Goal: Find specific page/section: Find specific page/section

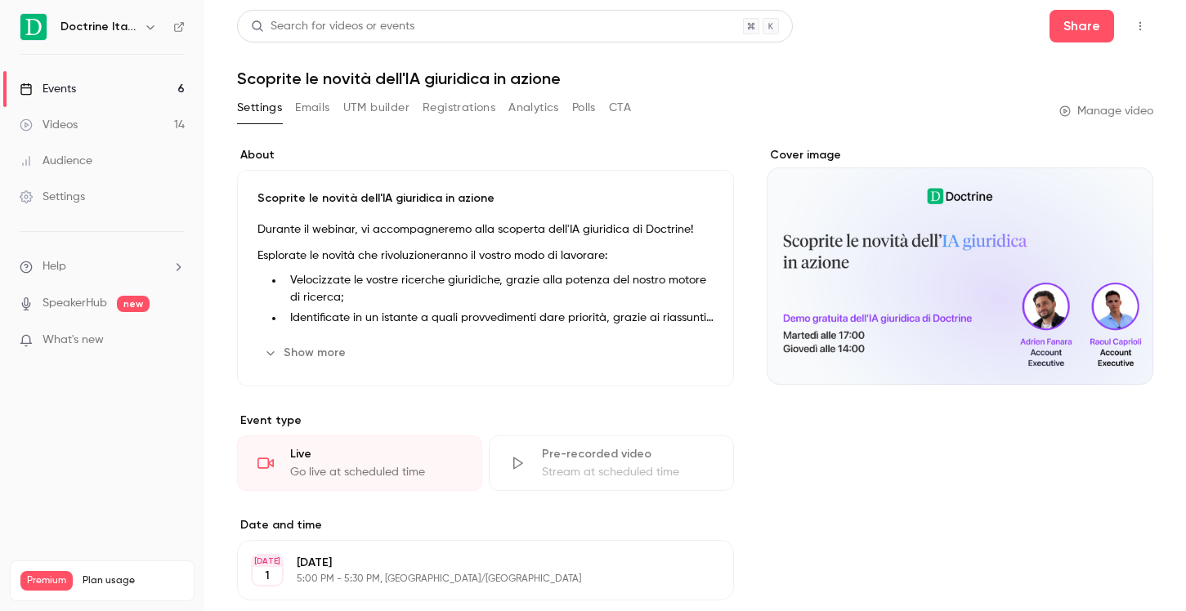
click at [144, 92] on link "Events 6" at bounding box center [102, 89] width 204 height 36
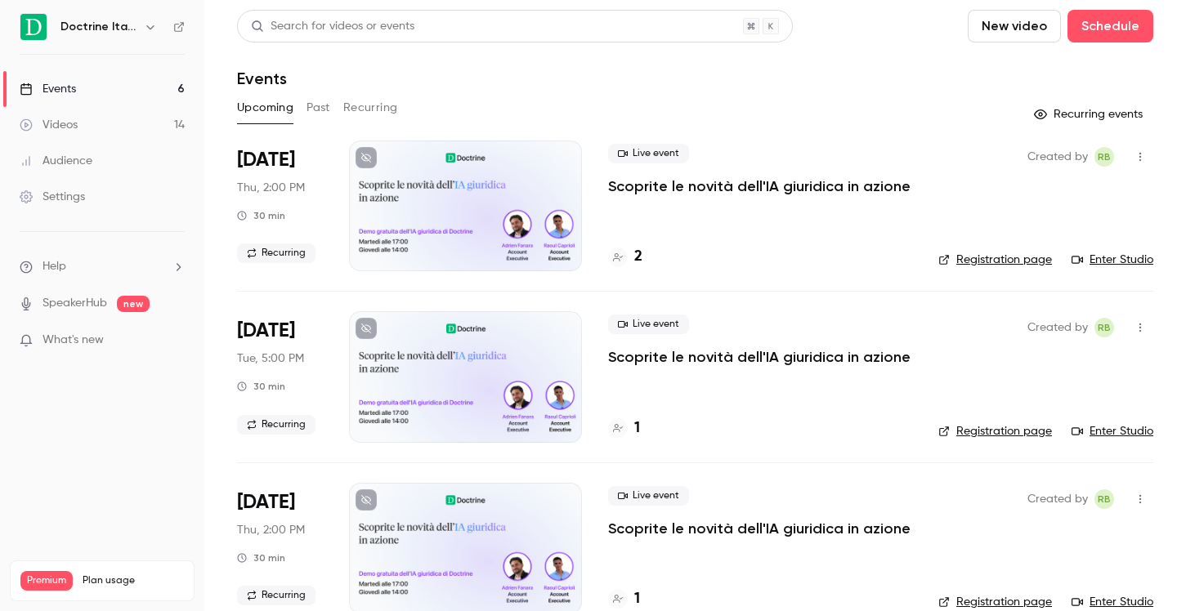
click at [636, 261] on h4 "2" at bounding box center [638, 257] width 8 height 22
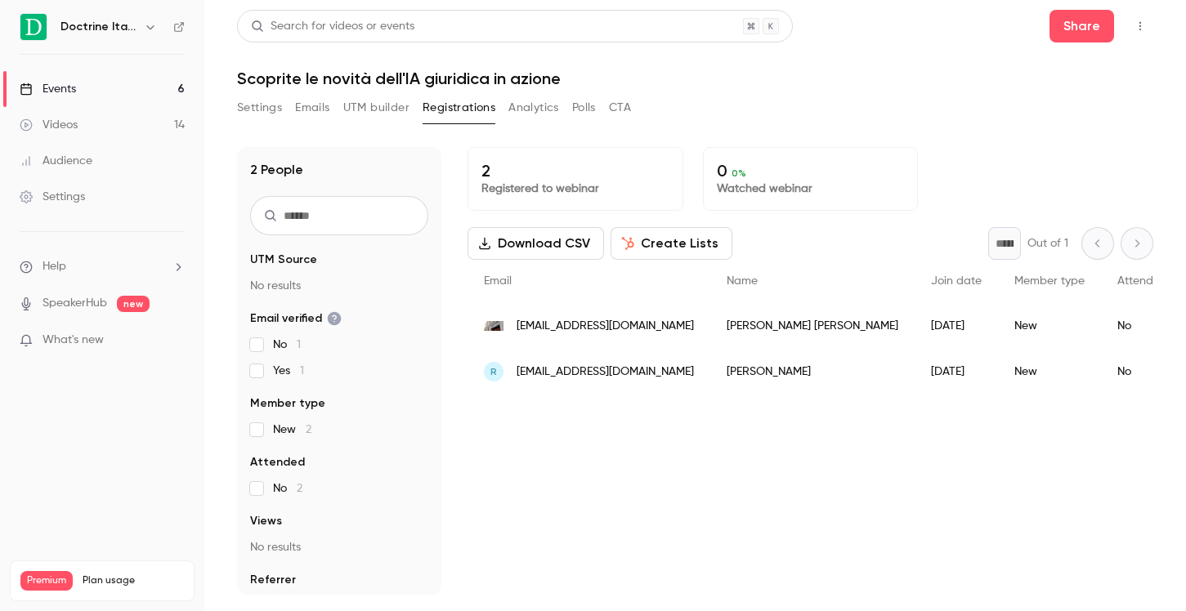
click at [150, 24] on icon "button" at bounding box center [150, 26] width 13 height 13
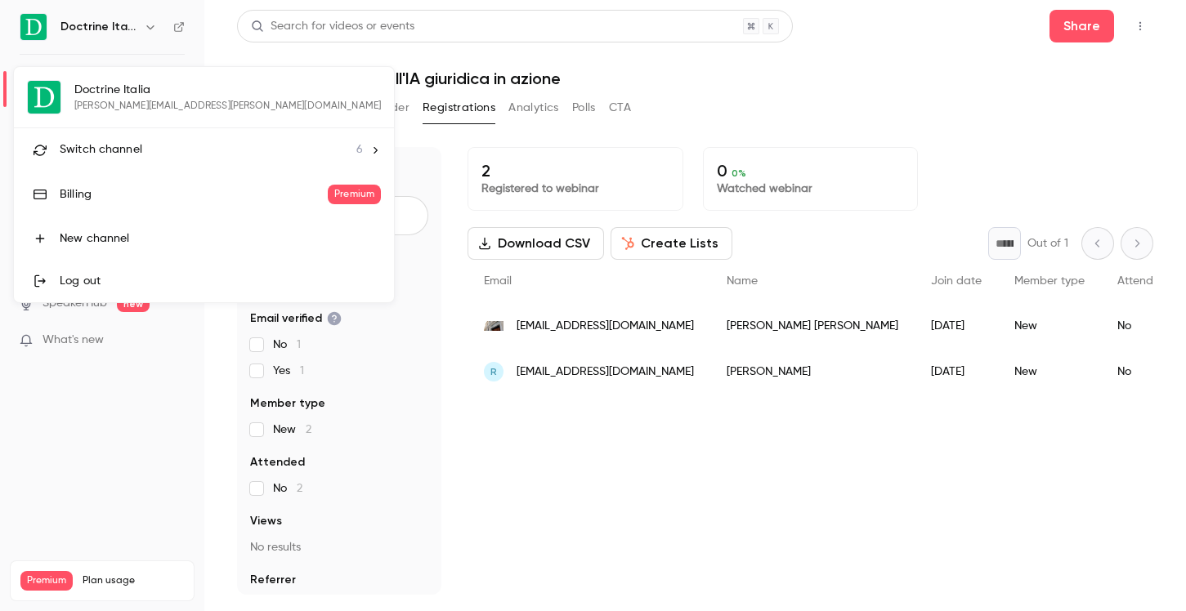
click at [356, 149] on span "6" at bounding box center [359, 149] width 7 height 17
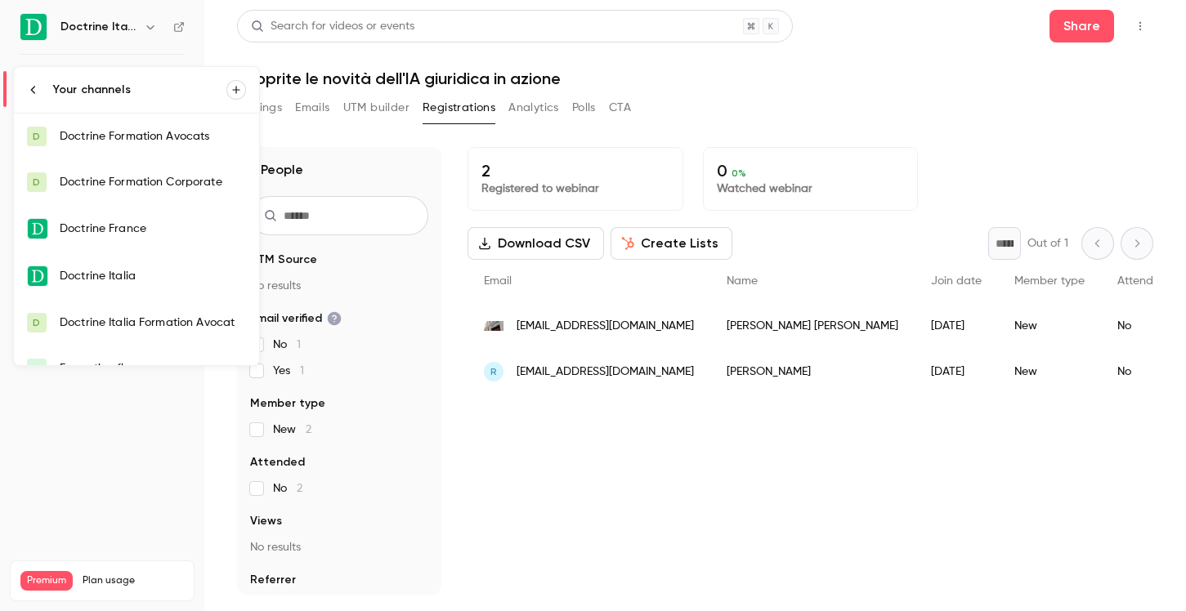
scroll to position [26, 0]
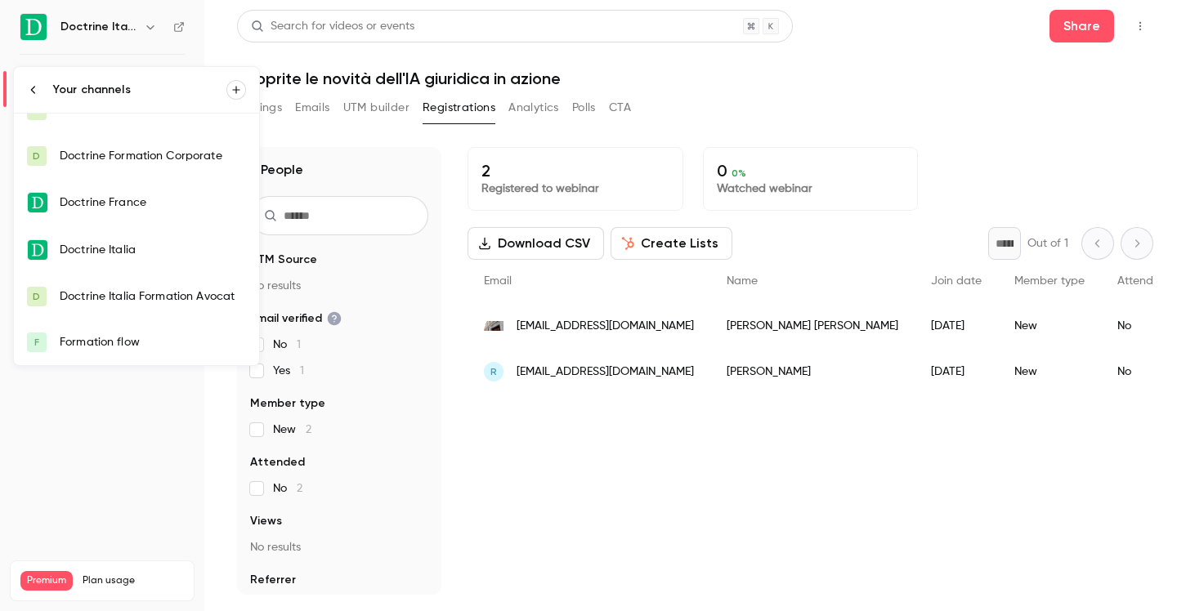
click at [186, 290] on div "Doctrine Italia Formation Avocat" at bounding box center [153, 296] width 186 height 16
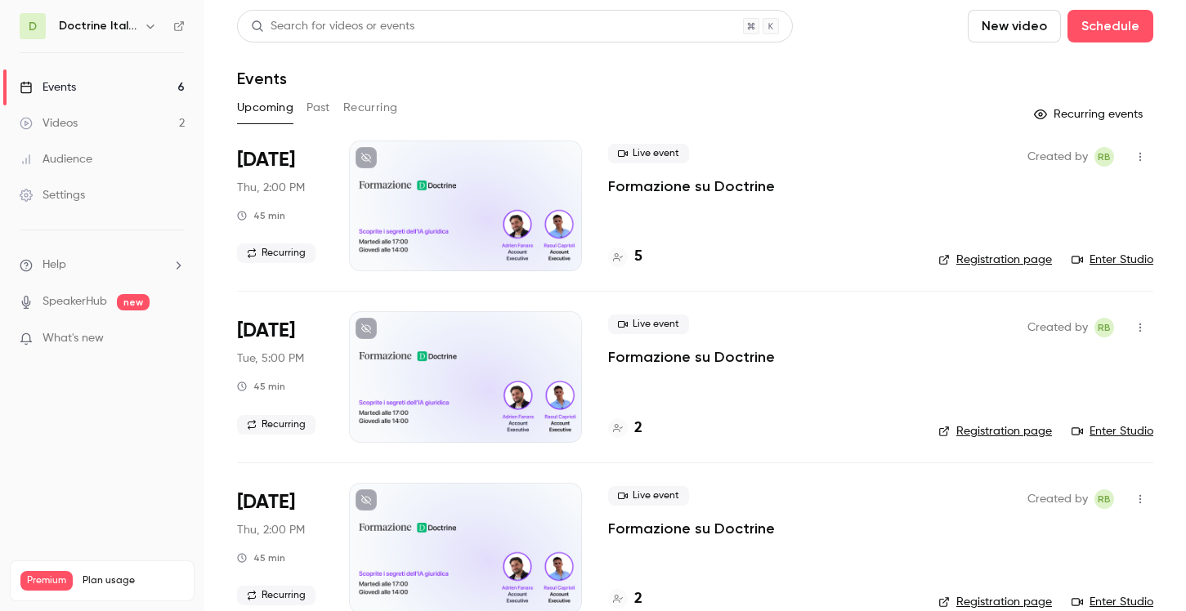
click at [626, 259] on div at bounding box center [618, 258] width 20 height 20
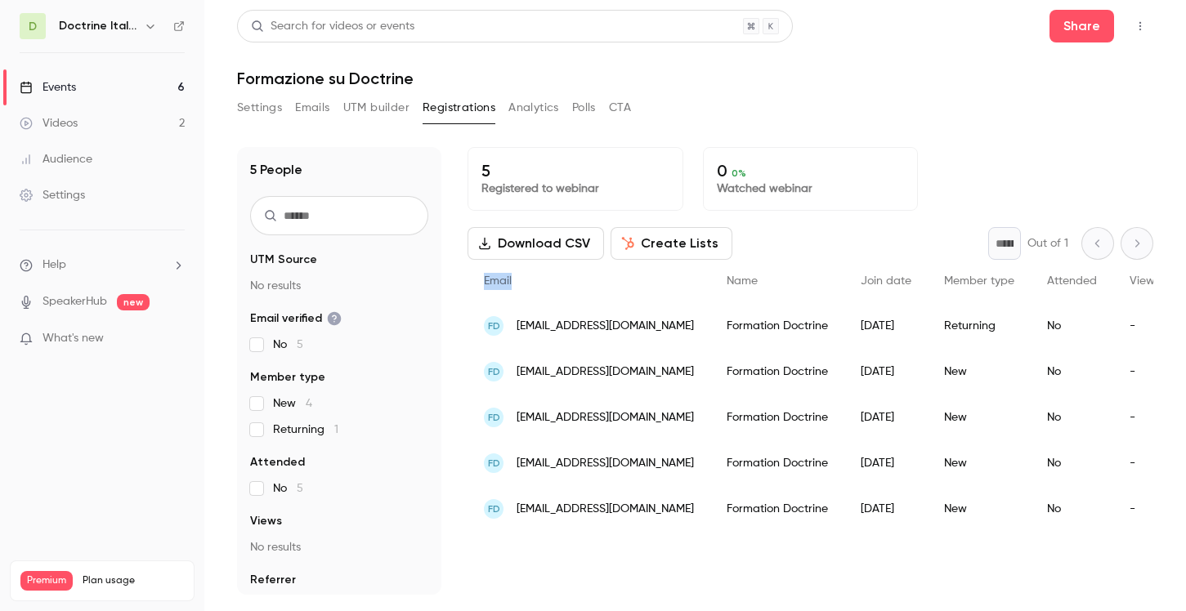
drag, startPoint x: 633, startPoint y: 582, endPoint x: 631, endPoint y: 288, distance: 294.2
click at [632, 288] on div "5 Registered to webinar 0 0 % Watched webinar Download CSV Create Lists * Out o…" at bounding box center [810, 371] width 686 height 448
click at [616, 288] on div "Email" at bounding box center [588, 281] width 243 height 43
drag, startPoint x: 707, startPoint y: 559, endPoint x: 673, endPoint y: 557, distance: 33.5
click at [673, 557] on div "5 Registered to webinar 0 0 % Watched webinar Download CSV Create Lists * Out o…" at bounding box center [810, 371] width 686 height 448
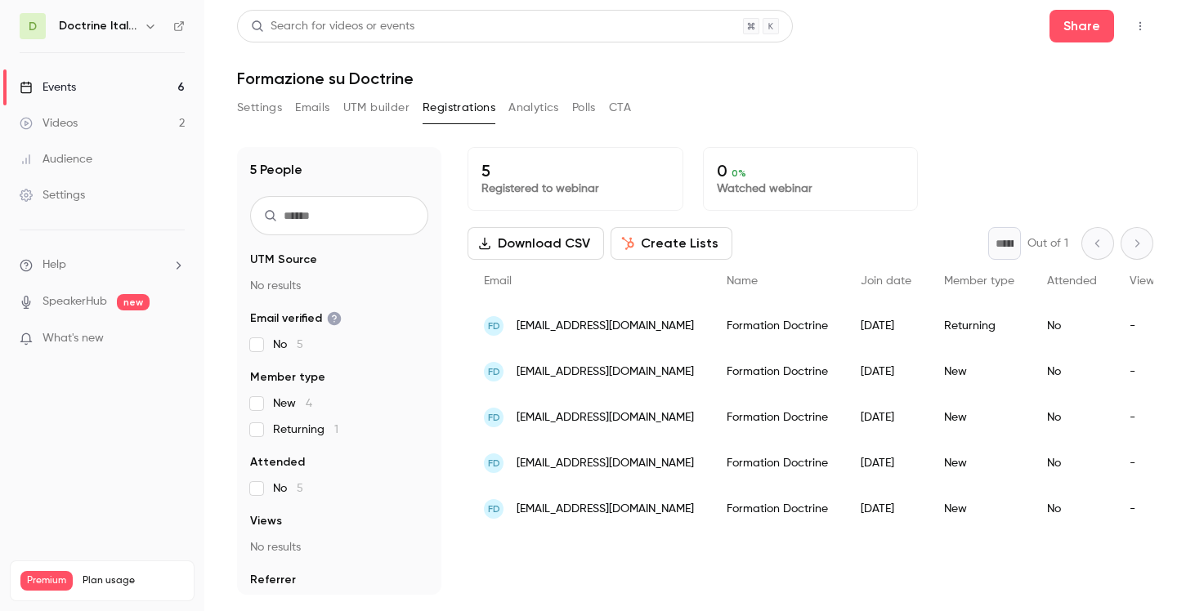
click at [673, 557] on div "5 Registered to webinar 0 0 % Watched webinar Download CSV Create Lists * Out o…" at bounding box center [810, 371] width 686 height 448
click at [126, 29] on h6 "Doctrine Italia Formation Avocat" at bounding box center [98, 26] width 78 height 16
click at [142, 26] on button "button" at bounding box center [151, 26] width 20 height 20
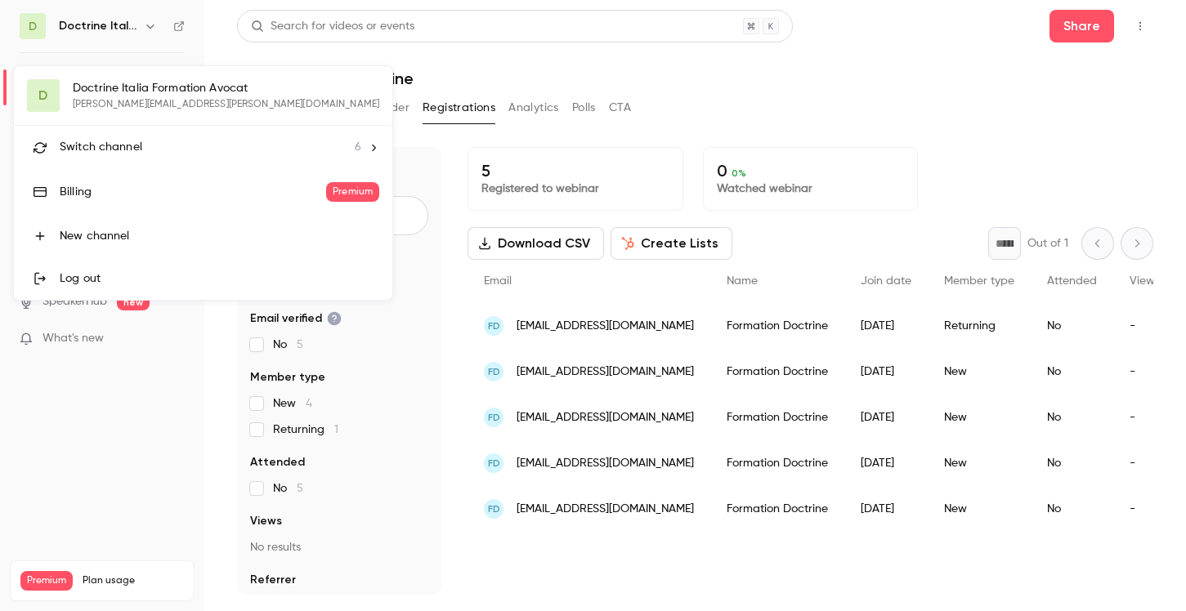
click at [139, 26] on div at bounding box center [593, 305] width 1186 height 611
